Goal: Task Accomplishment & Management: Complete application form

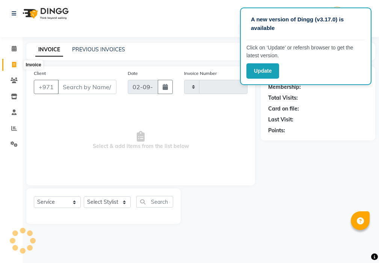
select select "service"
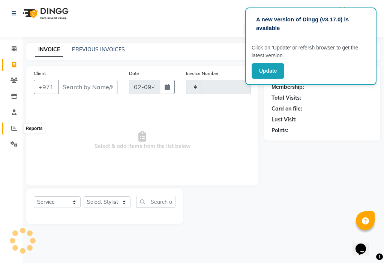
type input "3007"
select select "637"
click at [12, 126] on icon at bounding box center [14, 129] width 6 height 6
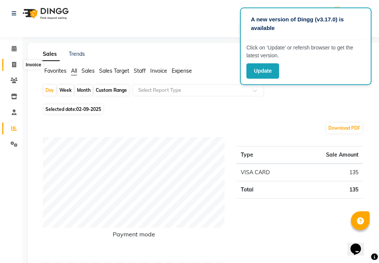
click at [14, 65] on icon at bounding box center [14, 65] width 4 height 6
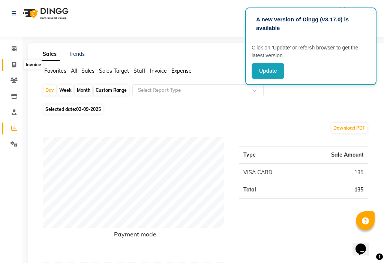
select select "637"
select select "service"
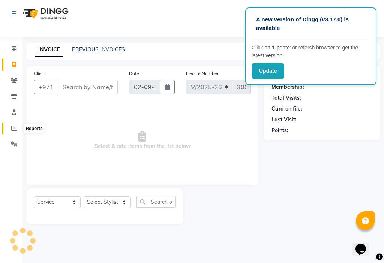
click at [10, 128] on span at bounding box center [14, 129] width 13 height 9
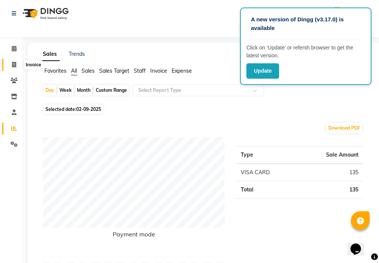
click at [11, 66] on span at bounding box center [14, 65] width 13 height 9
select select "service"
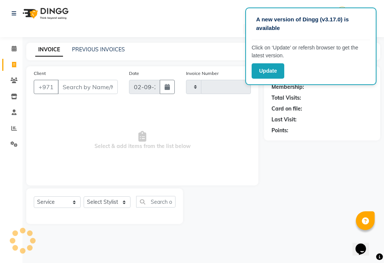
type input "3007"
select select "637"
